Goal: Task Accomplishment & Management: Complete application form

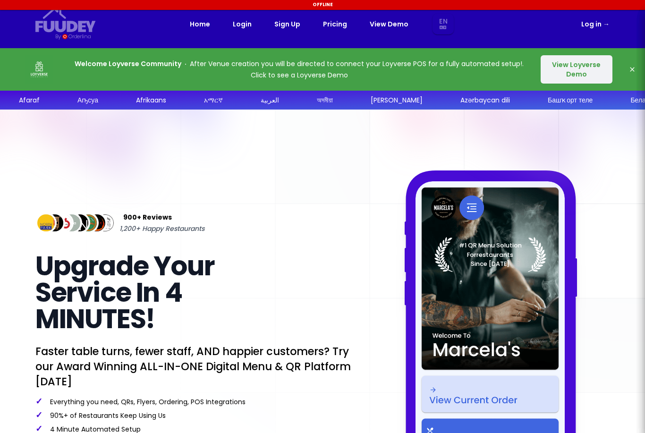
select select "en"
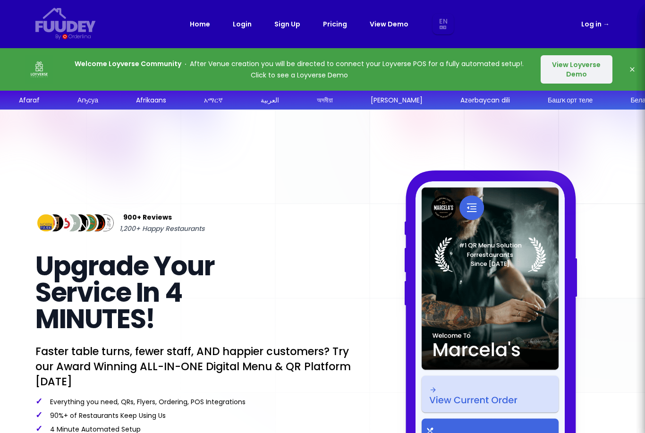
select select "en"
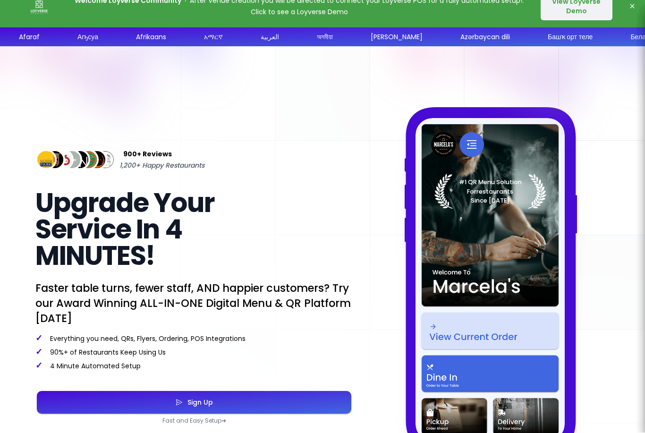
scroll to position [100, 0]
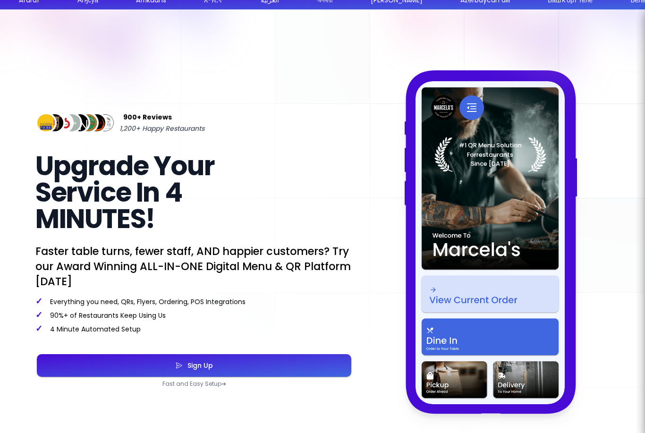
click at [250, 365] on button "Sign Up" at bounding box center [194, 365] width 314 height 23
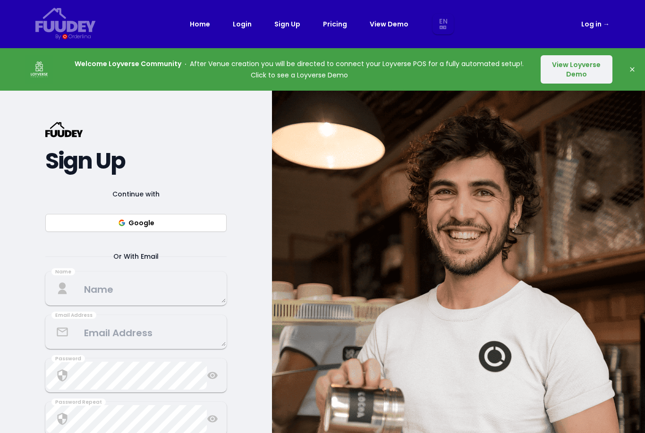
select select "en"
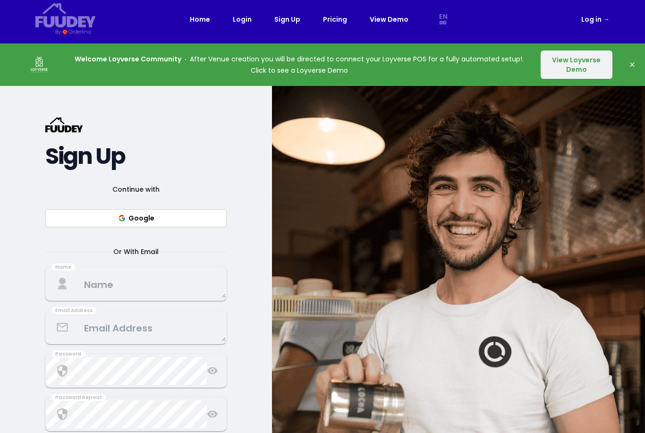
click at [187, 227] on button "Google" at bounding box center [135, 218] width 181 height 18
select select "en"
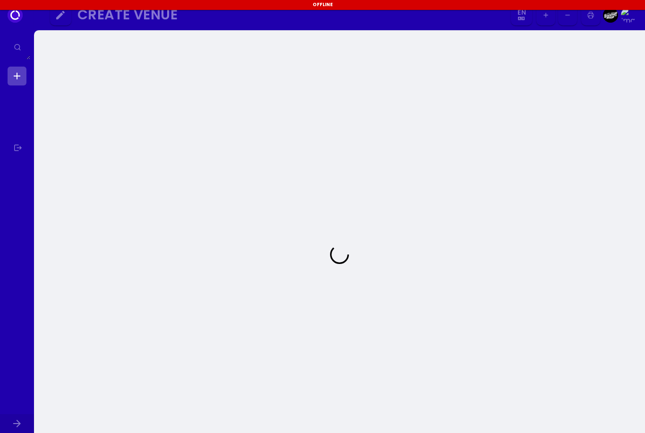
select select "en"
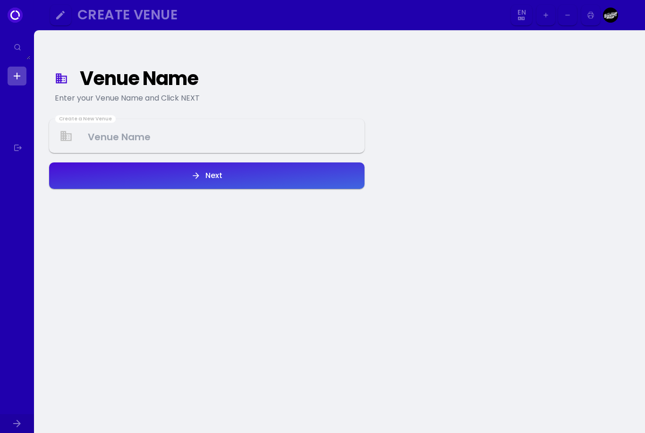
select select "en"
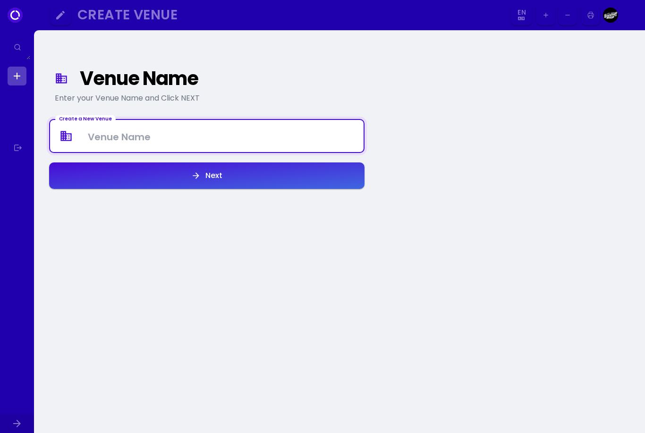
click at [200, 148] on Venue at bounding box center [206, 136] width 313 height 28
type Venue "Beachcinity Coffee"
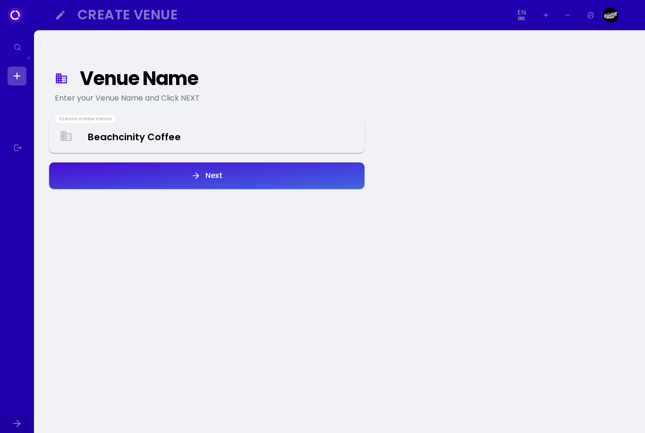
click at [169, 178] on button "Next" at bounding box center [206, 175] width 315 height 26
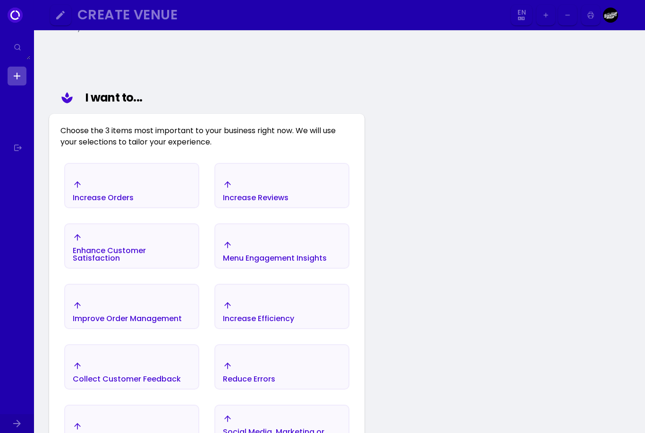
scroll to position [109, 0]
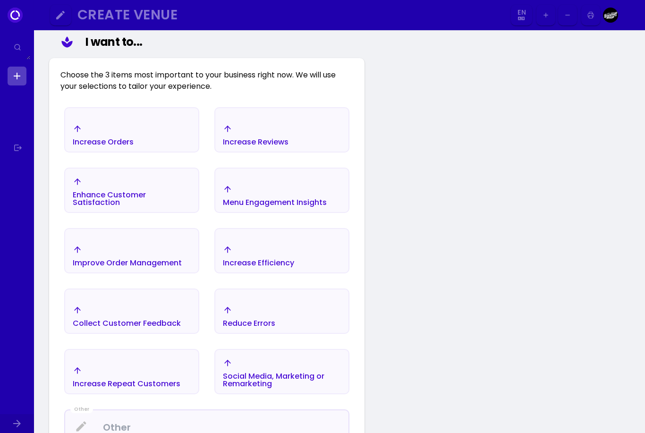
select select "en"
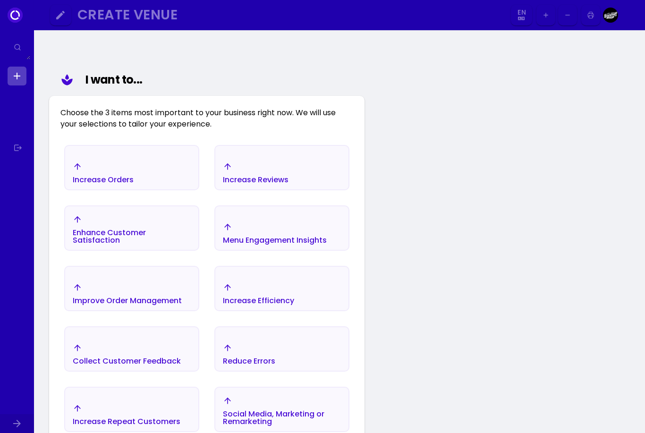
scroll to position [70, 0]
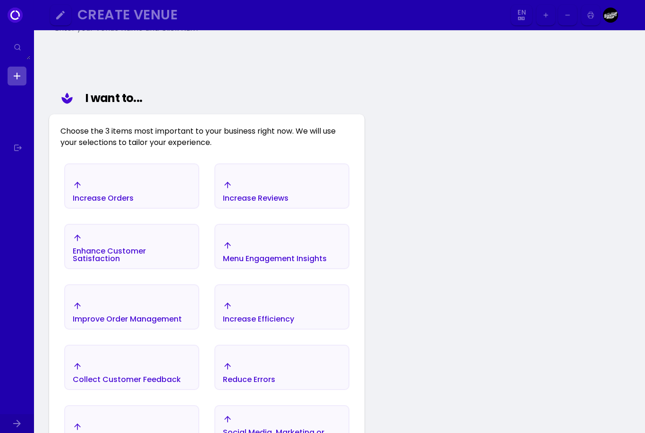
click at [123, 197] on div "Increase Orders" at bounding box center [103, 198] width 61 height 8
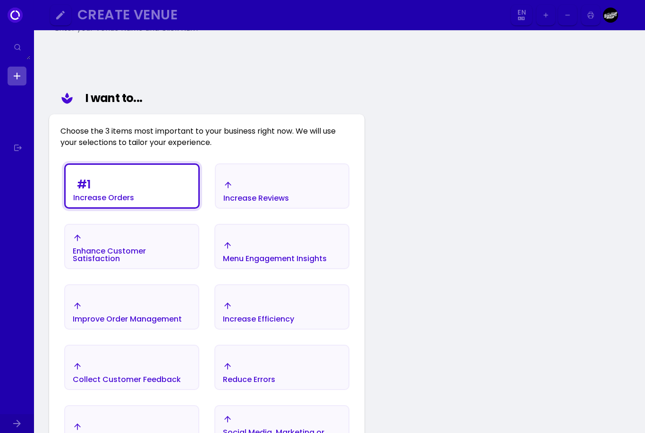
click at [120, 247] on div "Enhance Customer Satisfaction" at bounding box center [132, 254] width 118 height 15
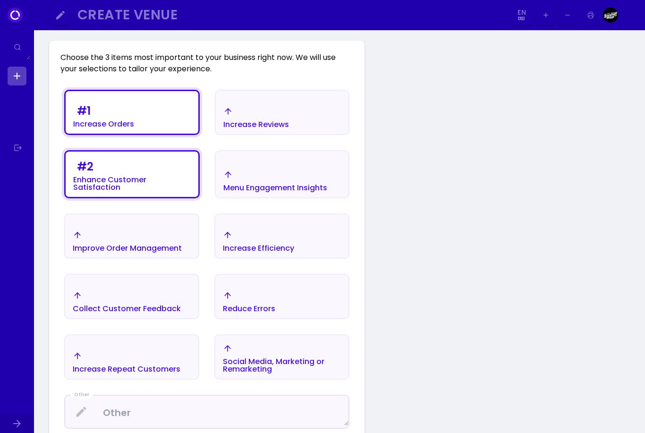
scroll to position [155, 0]
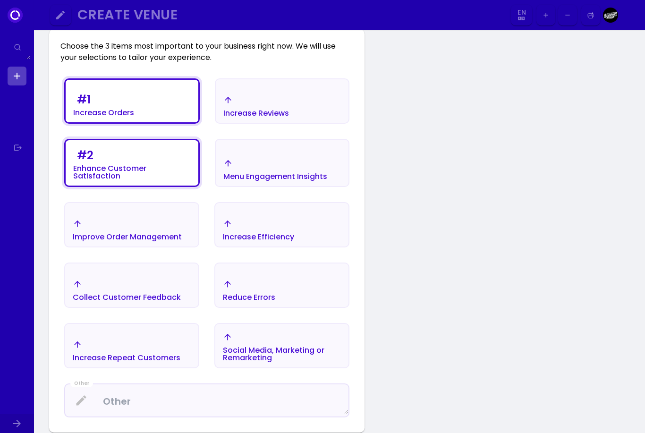
click at [180, 327] on button "Increase Repeat Customers" at bounding box center [131, 345] width 135 height 45
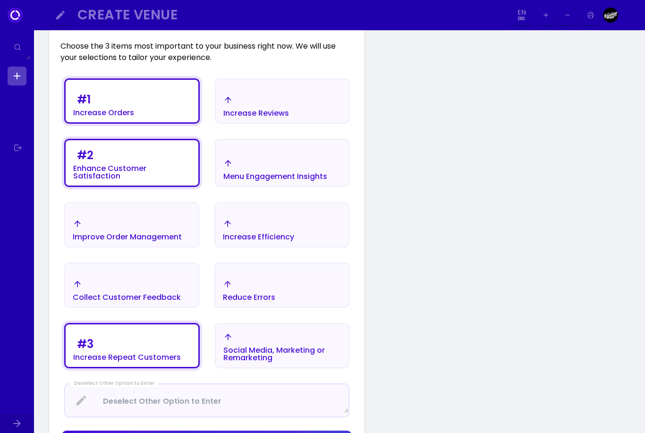
click at [294, 301] on div "Reduce Errors" at bounding box center [281, 290] width 133 height 33
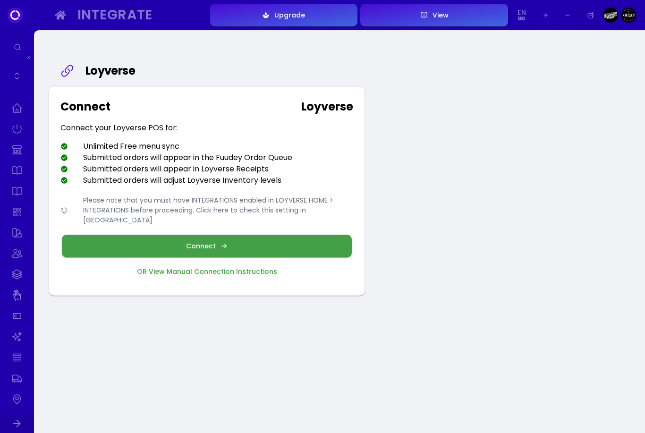
click at [216, 243] on div "Connect" at bounding box center [203, 246] width 34 height 7
